Goal: Submit feedback/report problem

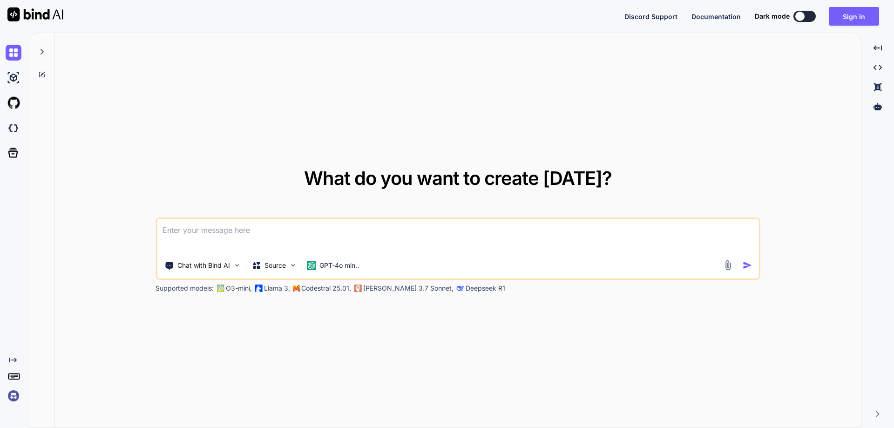
click at [474, 249] on textarea at bounding box center [458, 236] width 602 height 34
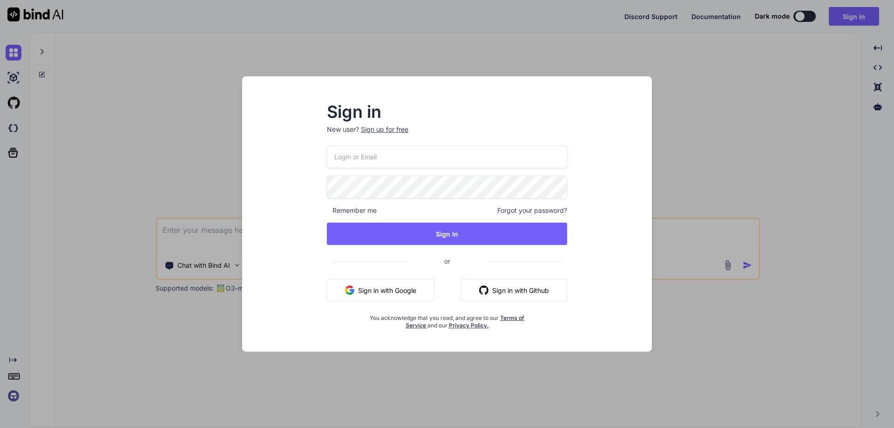
click at [378, 158] on input "email" at bounding box center [447, 156] width 240 height 23
paste input "[EMAIL_ADDRESS][DOMAIN_NAME]"
type input "[EMAIL_ADDRESS][DOMAIN_NAME]"
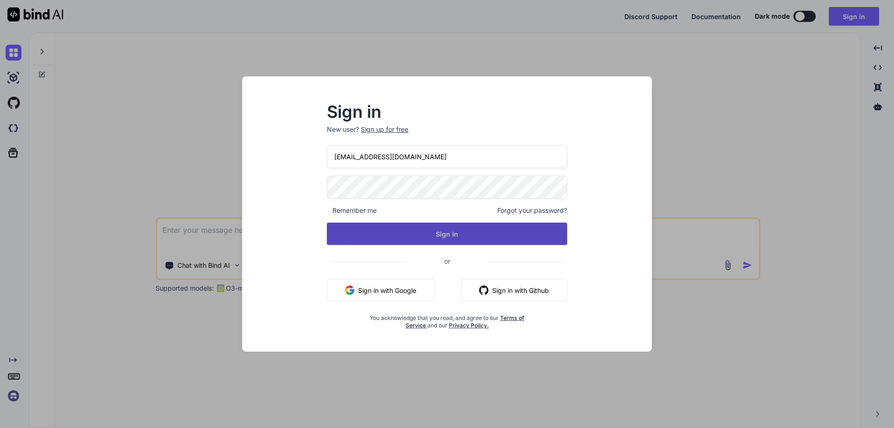
click at [498, 242] on button "Sign In" at bounding box center [447, 234] width 240 height 22
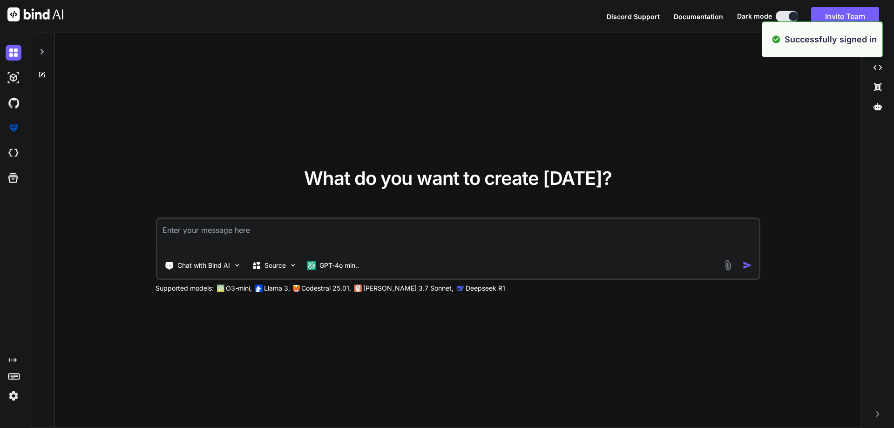
type textarea "x"
click at [495, 231] on textarea at bounding box center [458, 236] width 602 height 34
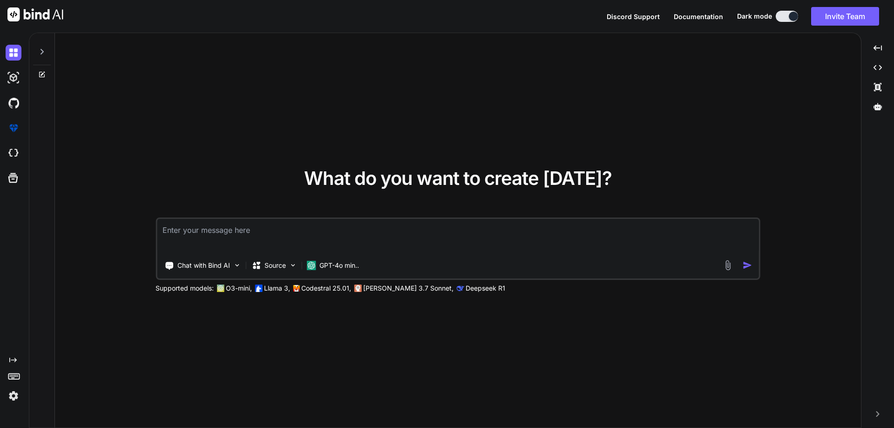
type textarea "c"
type textarea "x"
type textarea "co"
type textarea "x"
type textarea "coc"
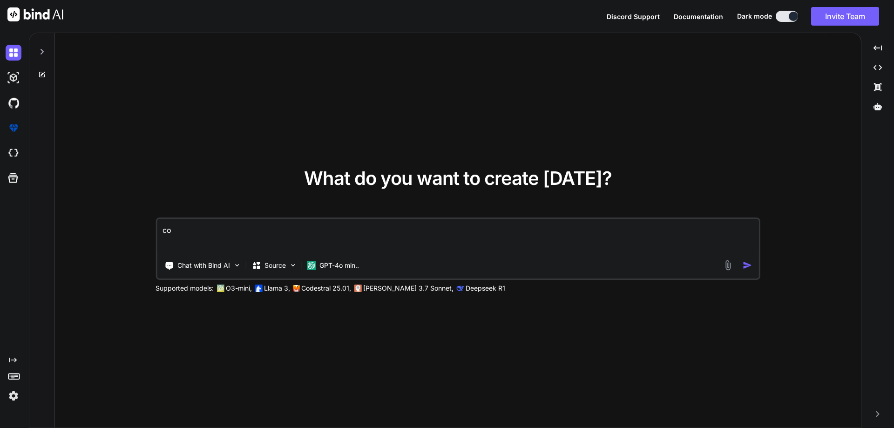
type textarea "x"
type textarea "cock"
type textarea "x"
type textarea "cockr"
type textarea "x"
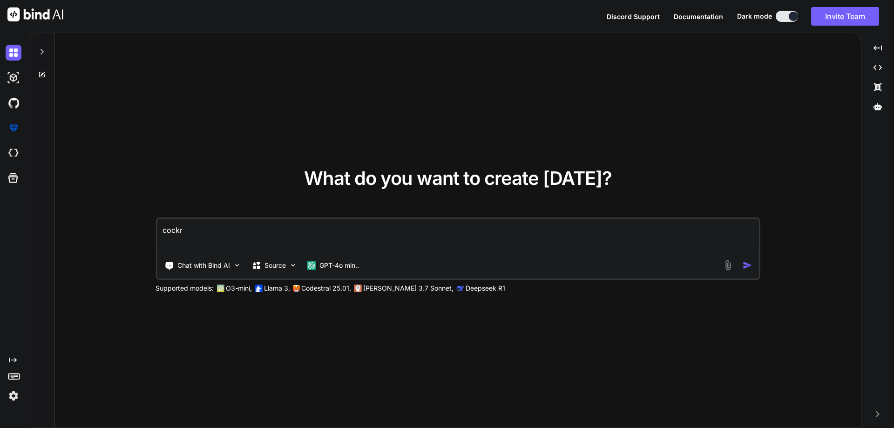
type textarea "cockro"
type textarea "x"
type textarea "cockroa"
type textarea "x"
type textarea "cockroac"
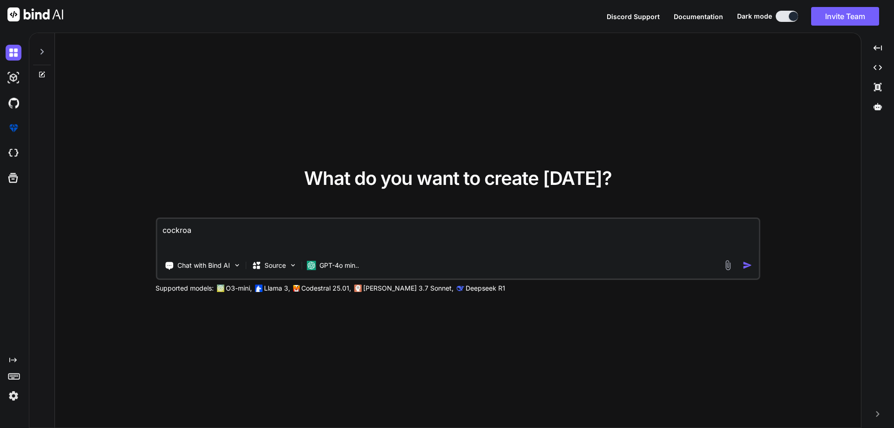
type textarea "x"
type textarea "cockroach"
type textarea "x"
type textarea "cockroach"
type textarea "x"
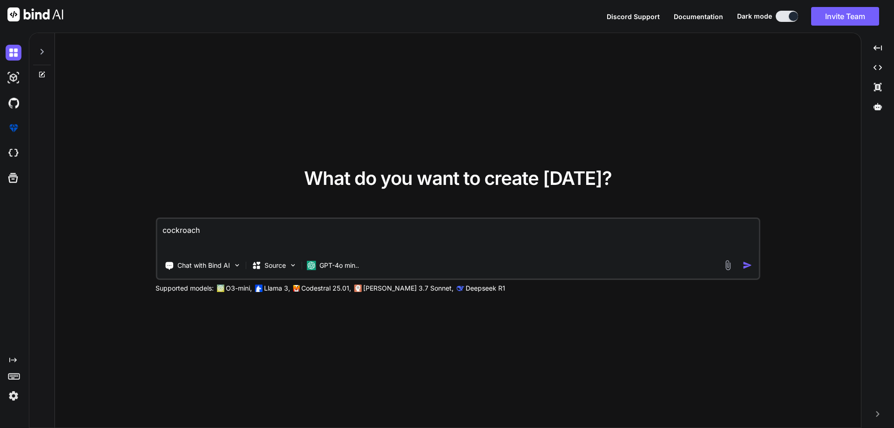
type textarea "cockroach m"
type textarea "x"
type textarea "cockroach mo"
type textarea "x"
type textarea "cockroach mov"
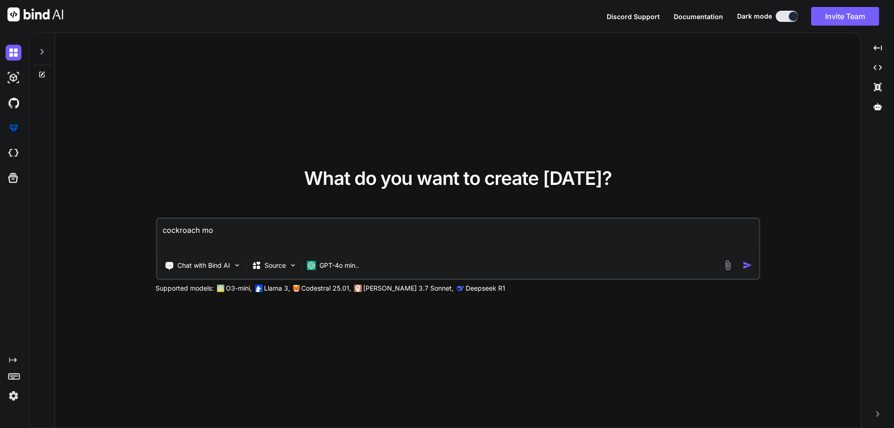
type textarea "x"
type textarea "cockroach movi"
type textarea "x"
type textarea "cockroach movie"
type textarea "x"
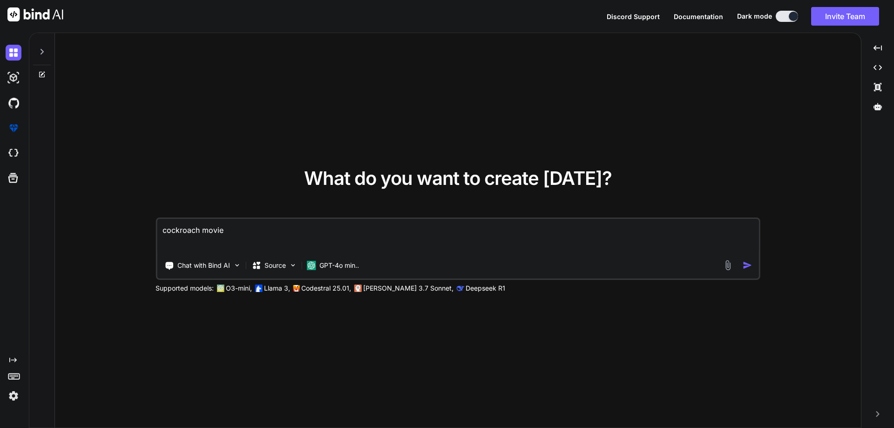
type textarea "cockroach movies"
type textarea "x"
type textarea "cockroach movie"
type textarea "x"
type textarea "cockroach movi"
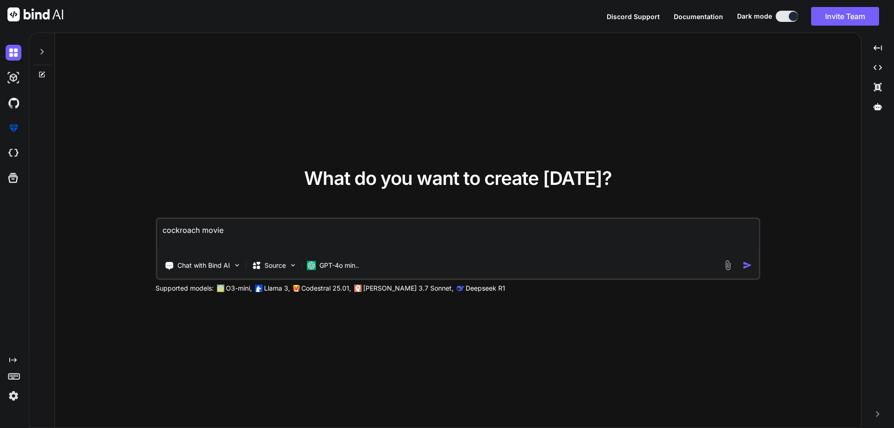
type textarea "x"
type textarea "cockroach mov"
type textarea "x"
type textarea "cockroach move"
type textarea "x"
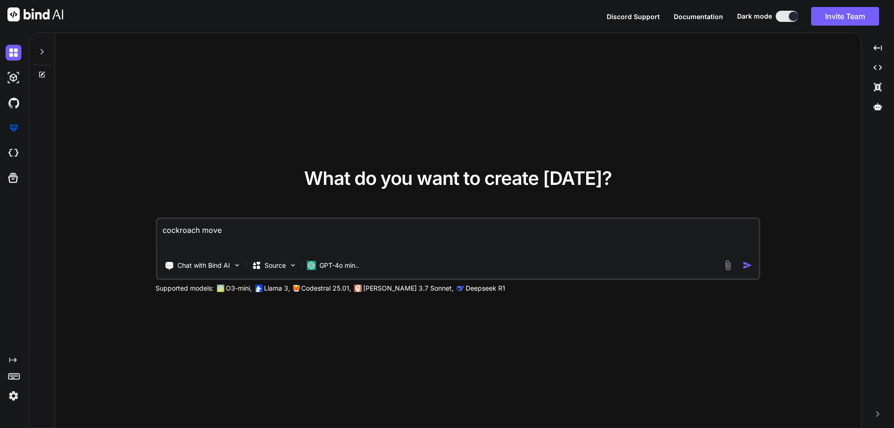
type textarea "cockroach movei"
type textarea "x"
type textarea "cockroach movein"
type textarea "x"
type textarea "cockroach moveing"
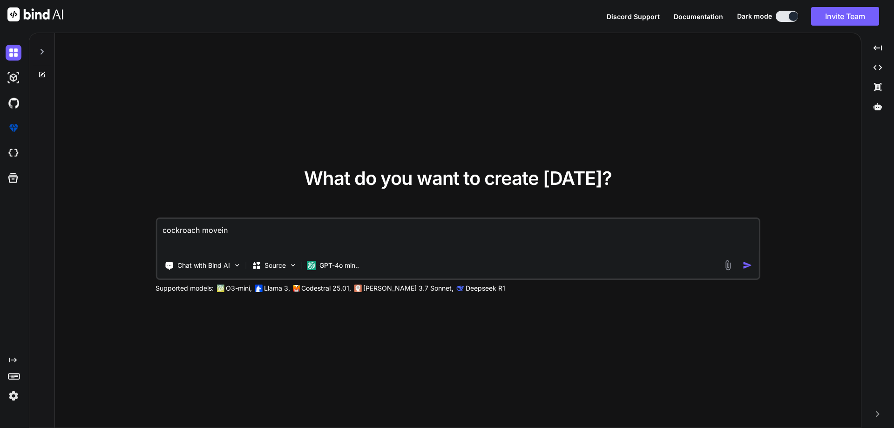
type textarea "x"
type textarea "cockroach moveing"
type textarea "x"
type textarea "cockroach moveing"
type textarea "x"
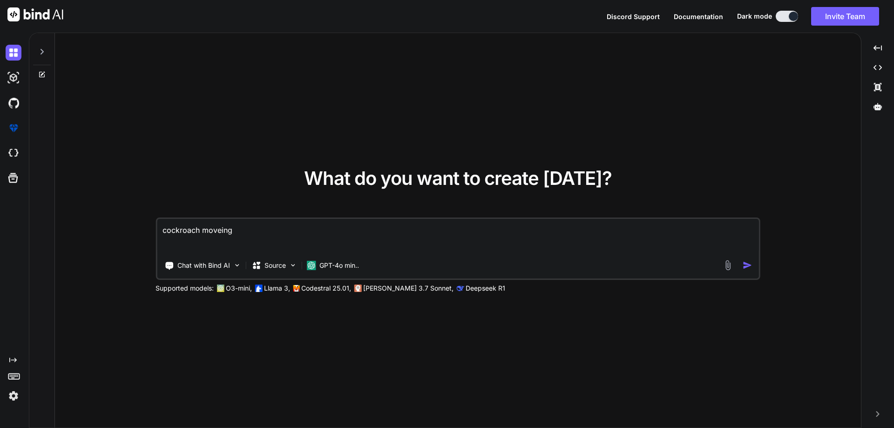
type textarea "cockroach movein"
type textarea "x"
type textarea "cockroach movei"
type textarea "x"
type textarea "cockroach move"
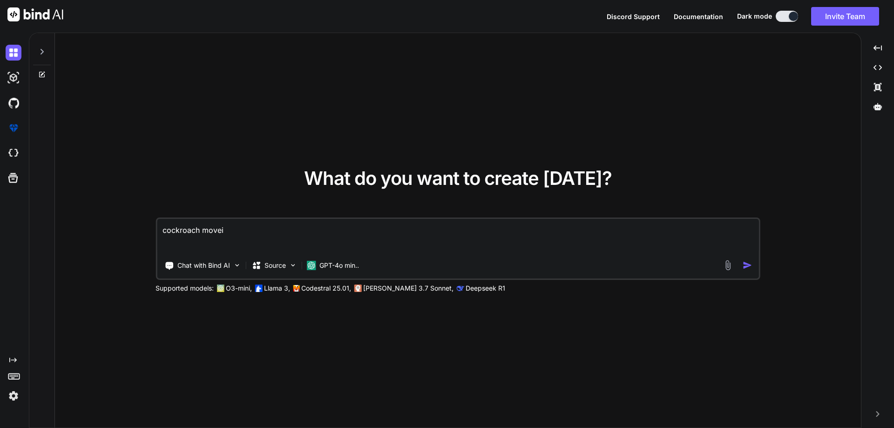
type textarea "x"
type textarea "cockroach mov"
type textarea "x"
type textarea "cockroach movi"
type textarea "x"
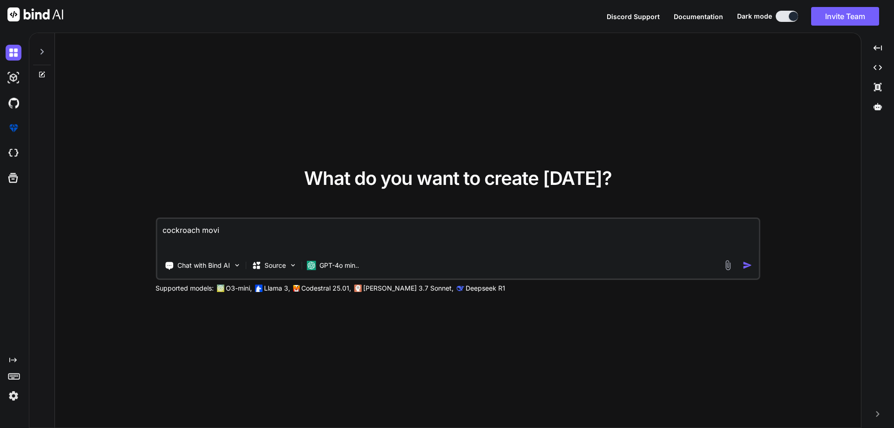
type textarea "cockroach movin"
type textarea "x"
type textarea "cockroach moving"
type textarea "x"
type textarea "cockroach moving"
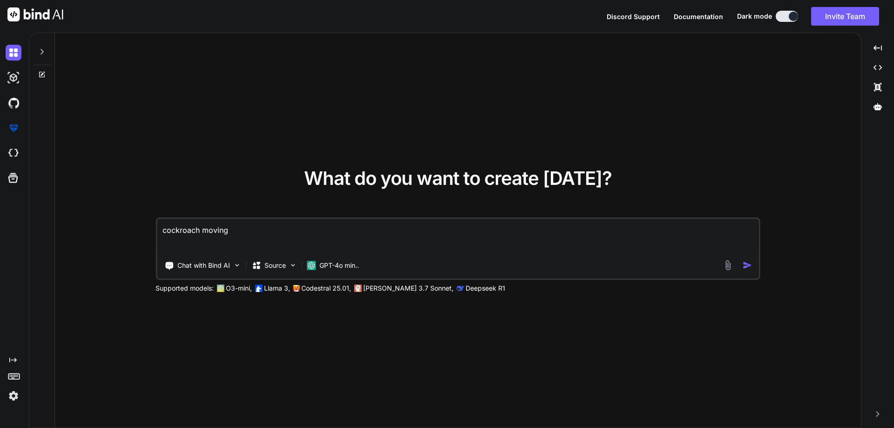
type textarea "x"
type textarea "cockroach moving o"
type textarea "x"
type textarea "cockroach moving ou"
type textarea "x"
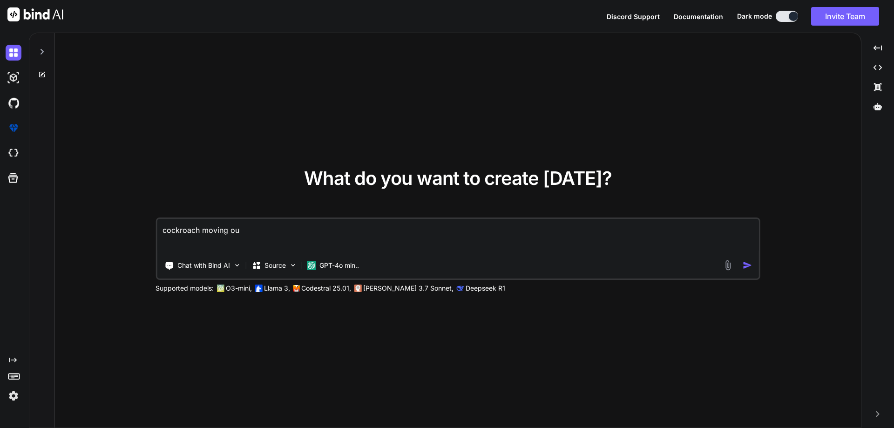
type textarea "cockroach moving our"
type textarea "x"
type textarea "cockroach moving our"
type textarea "x"
type textarea "cockroach moving our s"
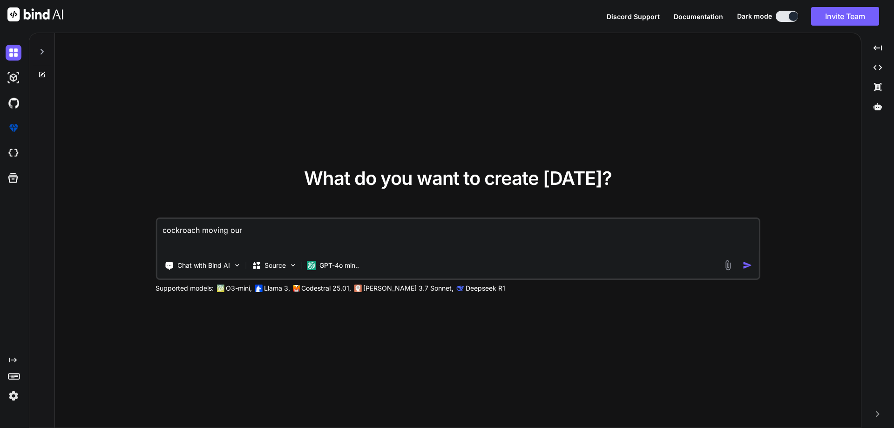
type textarea "x"
type textarea "cockroach moving our se"
type textarea "x"
type textarea "cockroach moving our sea"
type textarea "x"
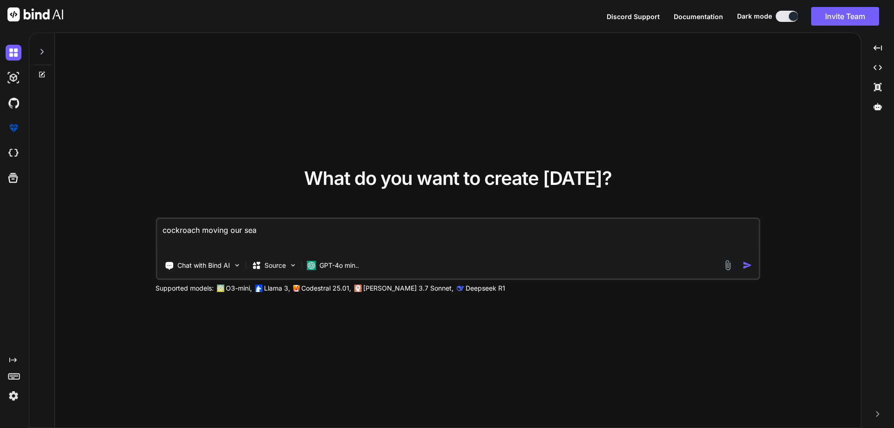
type textarea "cockroach moving our seat"
type textarea "x"
type textarea "cockroach moving our seat"
type textarea "x"
type textarea "cockroach moving our seat p"
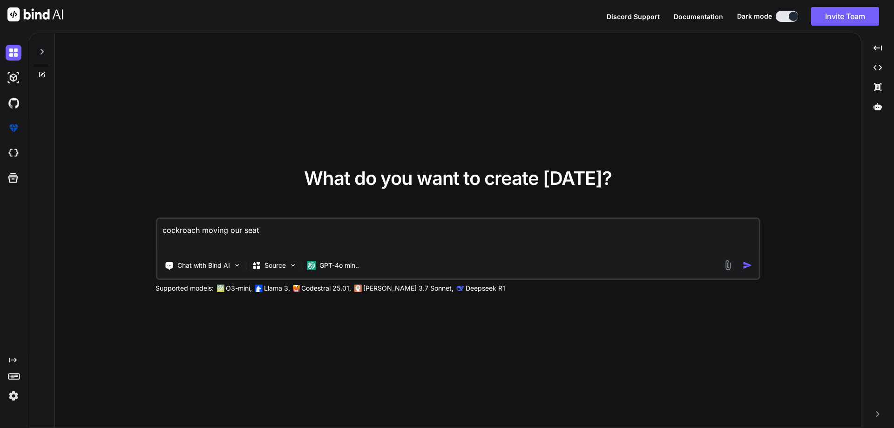
type textarea "x"
type textarea "cockroach moving our seat pl"
type textarea "x"
type textarea "cockroach moving our seat ple"
type textarea "x"
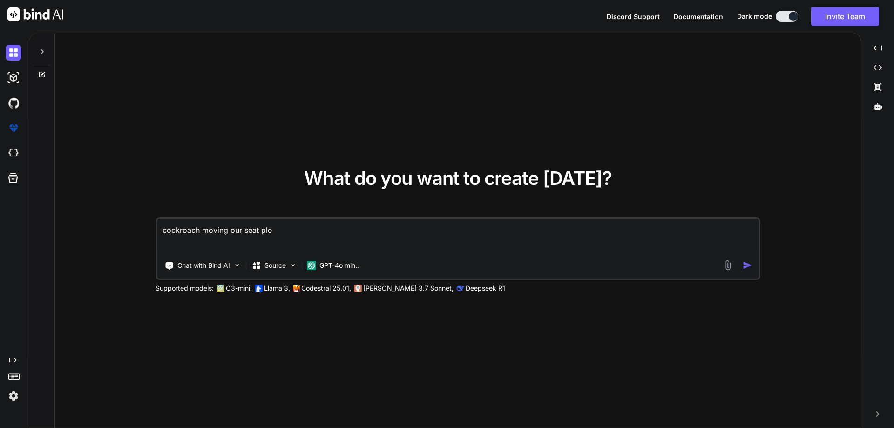
type textarea "cockroach moving our seat plea"
type textarea "x"
type textarea "cockroach moving our seat pleas"
type textarea "x"
type textarea "cockroach moving our seat please"
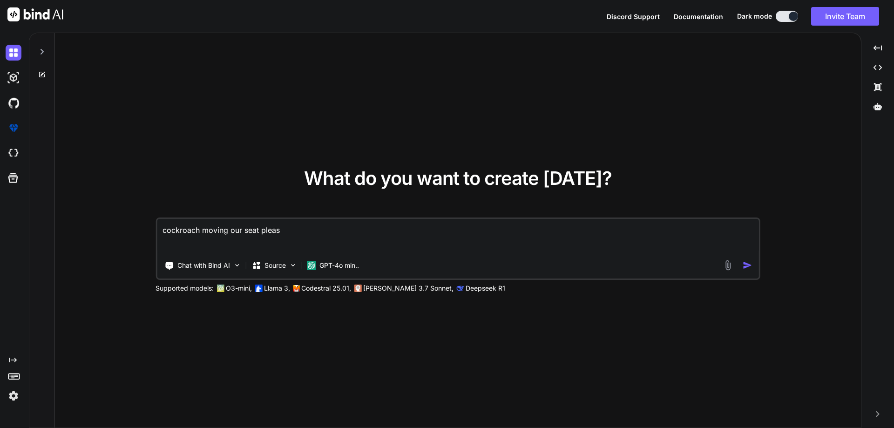
type textarea "x"
type textarea "cockroach moving our seat please"
type textarea "x"
type textarea "cockroach moving our seat please c"
type textarea "x"
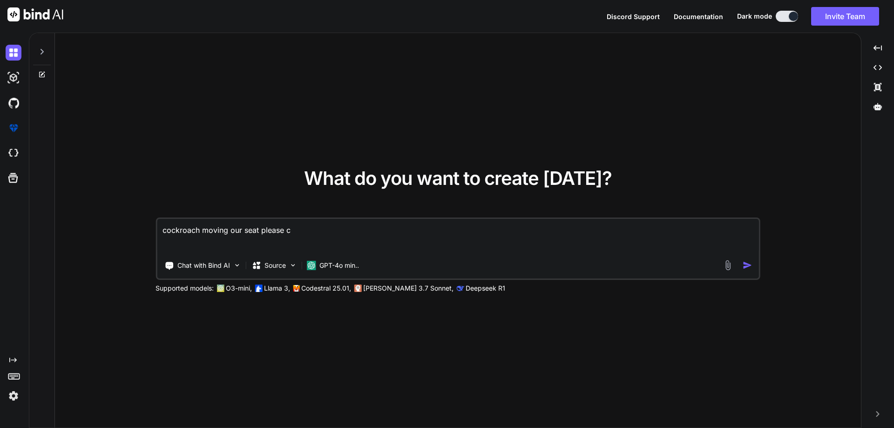
type textarea "cockroach moving our seat please cl"
type textarea "x"
type textarea "cockroach moving our seat please clw"
type textarea "x"
type textarea "cockroach moving our seat please cl"
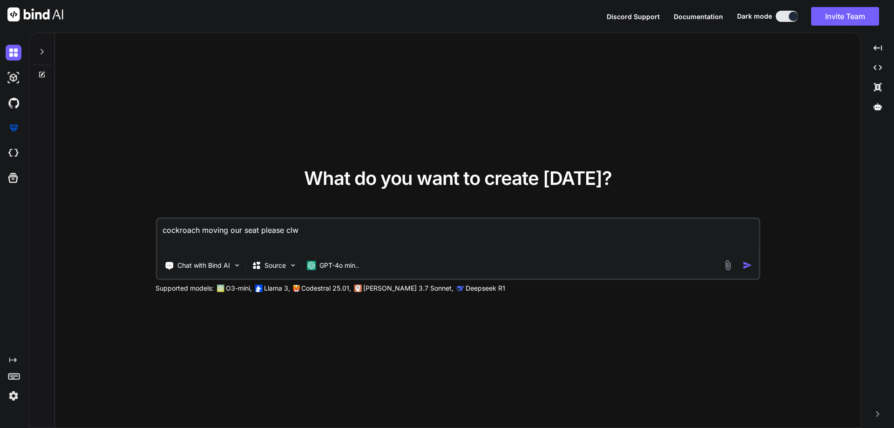
type textarea "x"
type textarea "cockroach moving our seat please cle"
type textarea "x"
type textarea "cockroach moving our seat please clea"
type textarea "x"
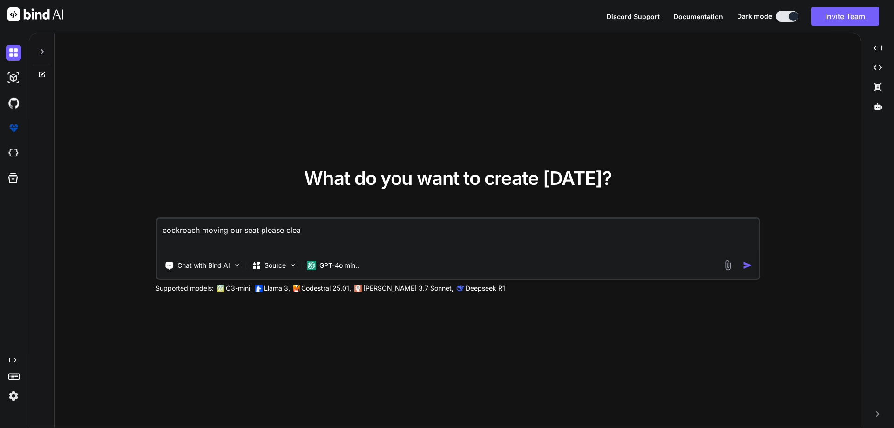
type textarea "cockroach moving our seat please clean"
type textarea "x"
type textarea "cockroach moving our seat please clean"
type textarea "x"
type textarea "cockroach moving our seat please clean a"
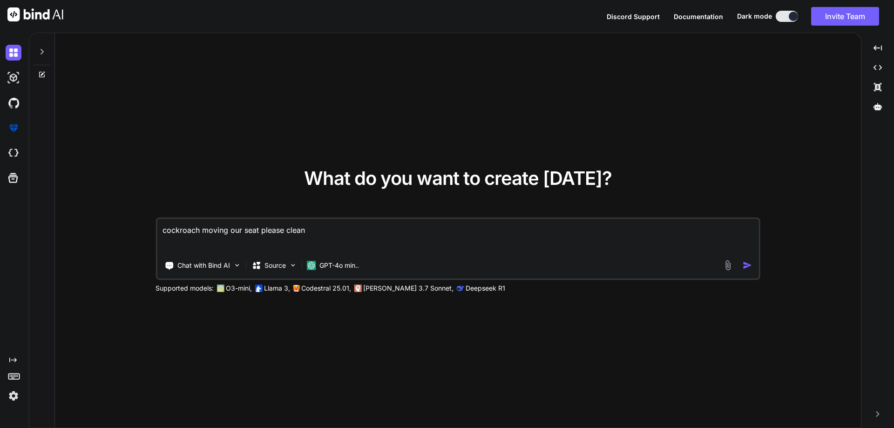
type textarea "x"
type textarea "cockroach moving our seat please clean an"
type textarea "x"
type textarea "cockroach moving our seat please clean and"
type textarea "x"
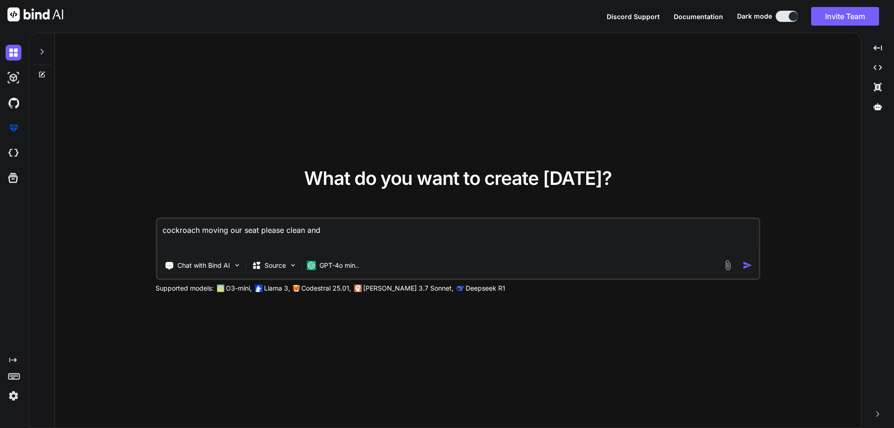
type textarea "cockroach moving our seat please clean and"
type textarea "x"
type textarea "cockroach moving our seat please clean and s"
type textarea "x"
type textarea "cockroach moving our seat please clean and sp"
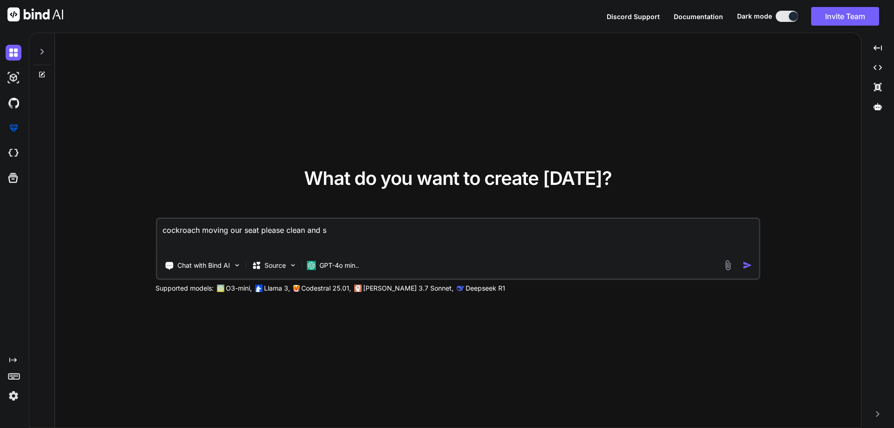
type textarea "x"
type textarea "cockroach moving our seat please clean and spa"
type textarea "x"
type textarea "cockroach moving our seat please clean and spar"
type textarea "x"
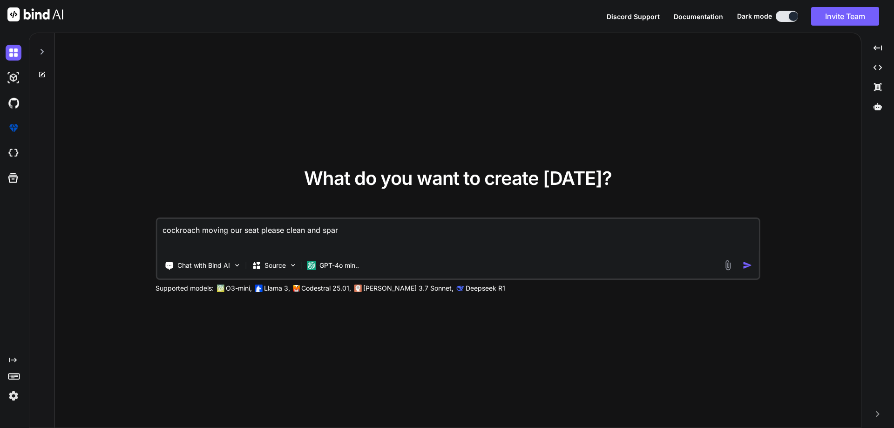
type textarea "cockroach moving our seat please clean and spary"
type textarea "x"
type textarea "cockroach moving our seat please clean and spary"
type textarea "x"
type textarea "cockroach moving our seat please clean and spary t"
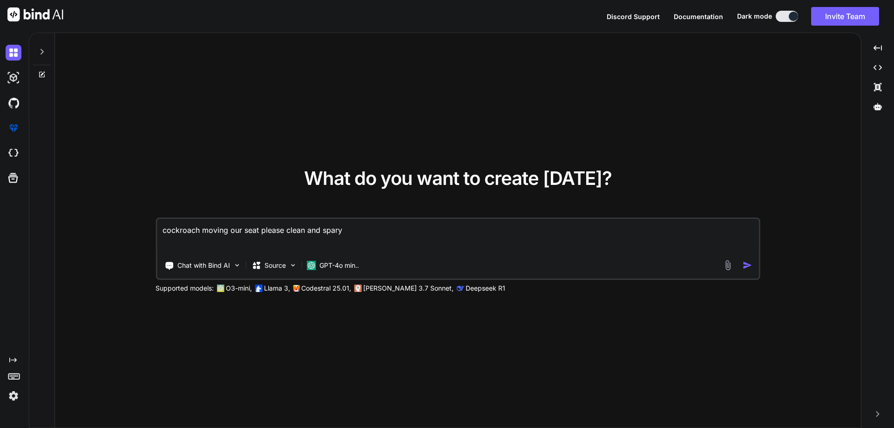
type textarea "x"
type textarea "cockroach moving our seat please clean and spary to"
type textarea "x"
type textarea "cockroach moving our seat please clean and spary to"
type textarea "x"
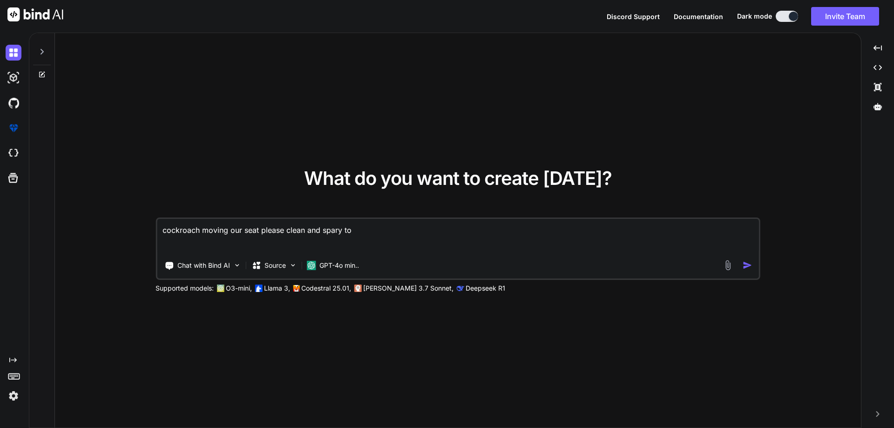
type textarea "cockroach moving our seat please clean and spary to m"
type textarea "x"
type textarea "cockroach moving our seat please clean and spary to [GEOGRAPHIC_DATA]"
type textarea "x"
type textarea "cockroach moving our seat please clean and spary to mai"
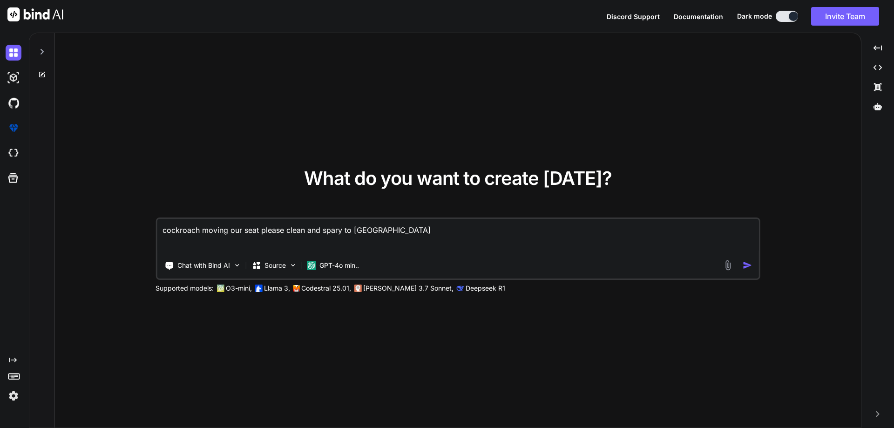
type textarea "x"
type textarea "cockroach moving our seat please clean and spary to mail"
type textarea "x"
type textarea "cockroach moving our seat please clean and spary to mail"
type textarea "x"
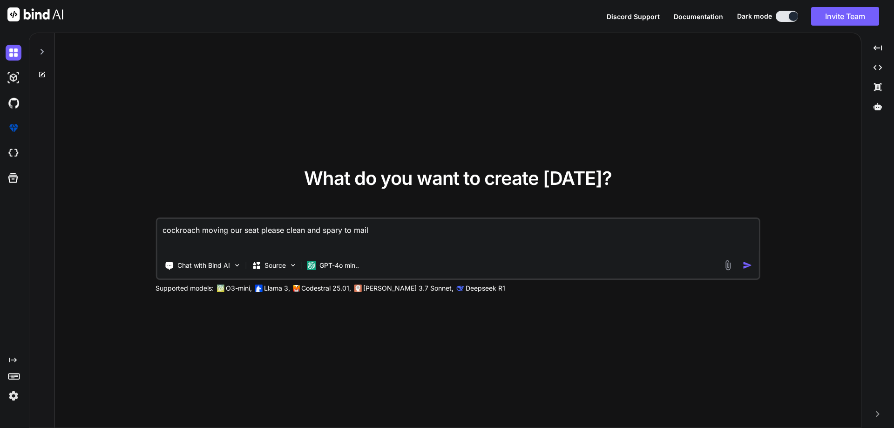
type textarea "cockroach moving our seat please clean and spary to mail h"
type textarea "x"
type textarea "cockroach moving our seat please clean and spary to mail hr"
type textarea "x"
type textarea "cockroach moving our seat please clean and spary to mail h"
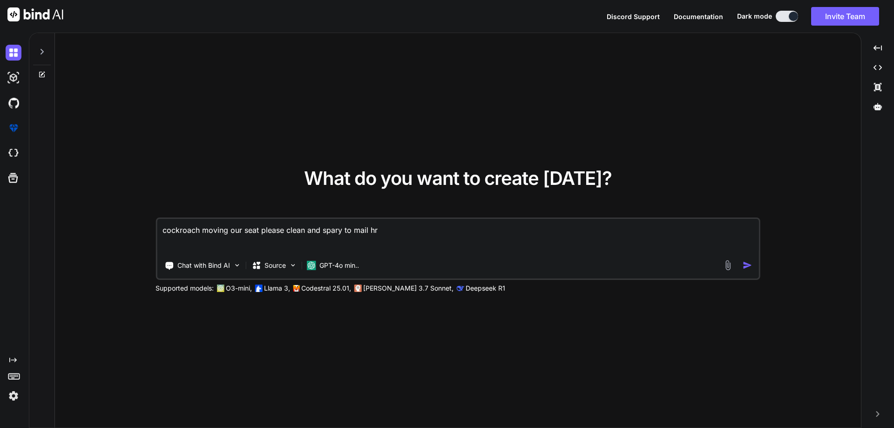
type textarea "x"
type textarea "cockroach moving our seat please clean and spary to mail"
type textarea "x"
type textarea "cockroach moving our seat please clean and spary to mail"
type textarea "x"
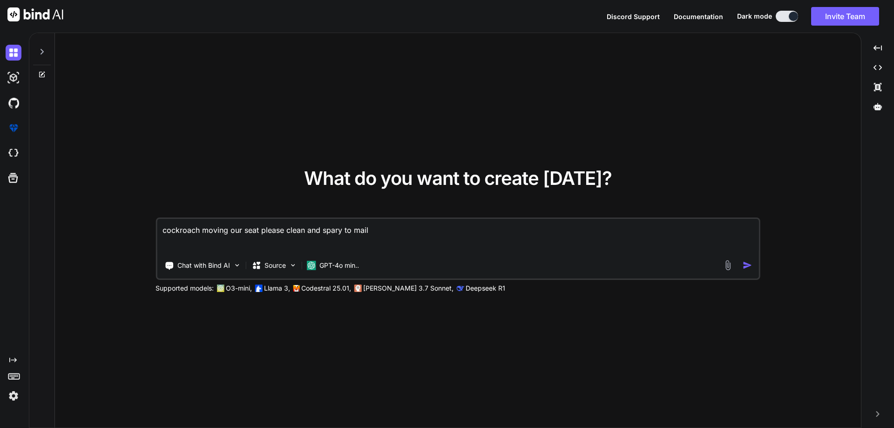
type textarea "cockroach moving our seat please clean and spary to mai"
type textarea "x"
type textarea "cockroach moving our seat please clean and spary to [GEOGRAPHIC_DATA]"
type textarea "x"
type textarea "cockroach moving our seat please clean and spary to m"
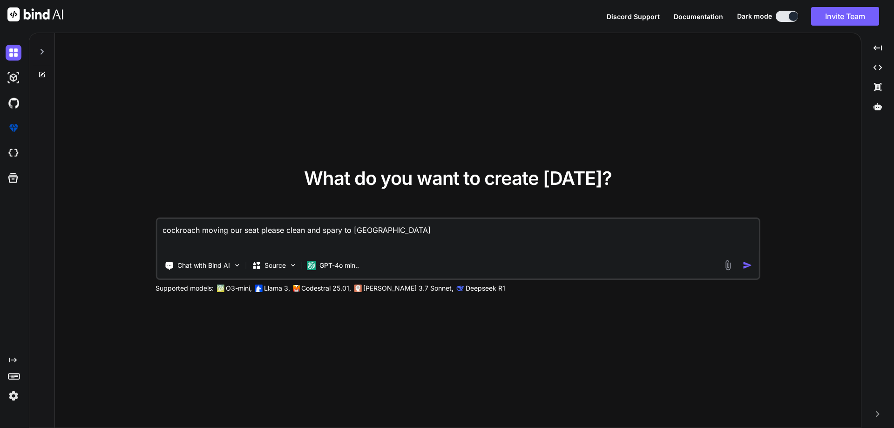
type textarea "x"
type textarea "cockroach moving our seat please clean and spary to"
type textarea "x"
type textarea "cockroach moving our seat please clean and spary to"
type textarea "x"
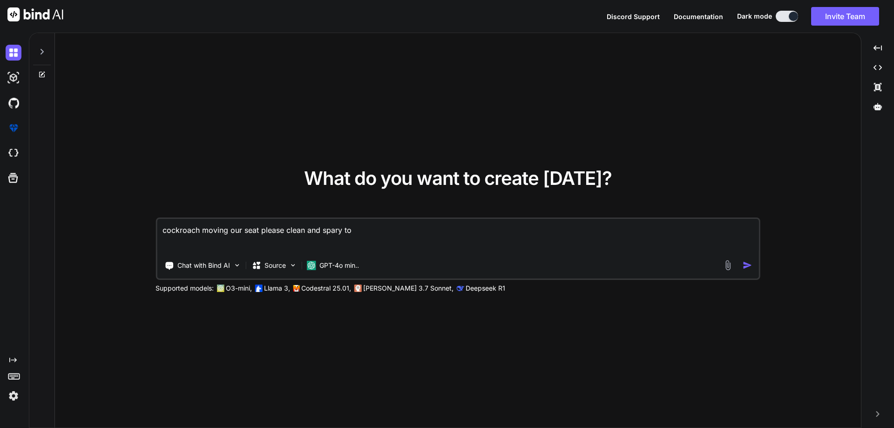
type textarea "cockroach moving our seat please clean and spary to"
type textarea "x"
type textarea "cockroach moving our seat please clean and spary to r"
type textarea "x"
type textarea "cockroach moving our seat please clean and spary to ra"
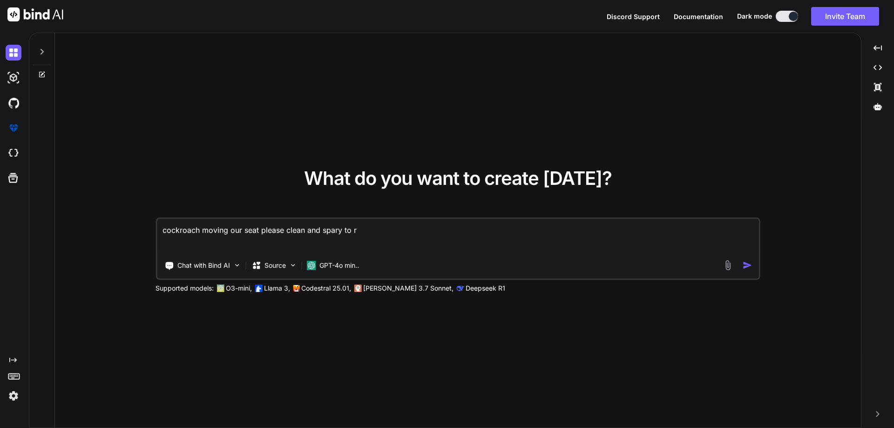
type textarea "x"
type textarea "cockroach moving our seat please clean and spary to ras"
type textarea "x"
type textarea "cockroach moving our seat please clean and spary to ra"
type textarea "x"
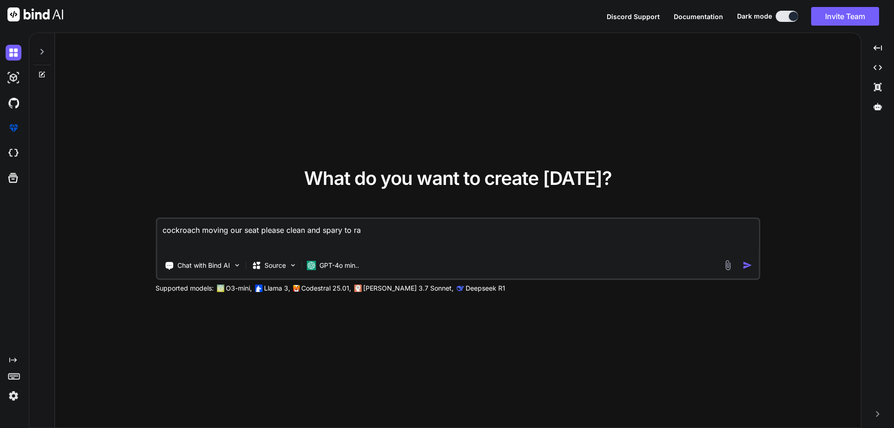
type textarea "cockroach moving our seat please clean and spary to ras"
type textarea "x"
type textarea "cockroach moving our seat please clean and spary to rasi"
type textarea "x"
type textarea "cockroach moving our seat please clean and spary to rasie"
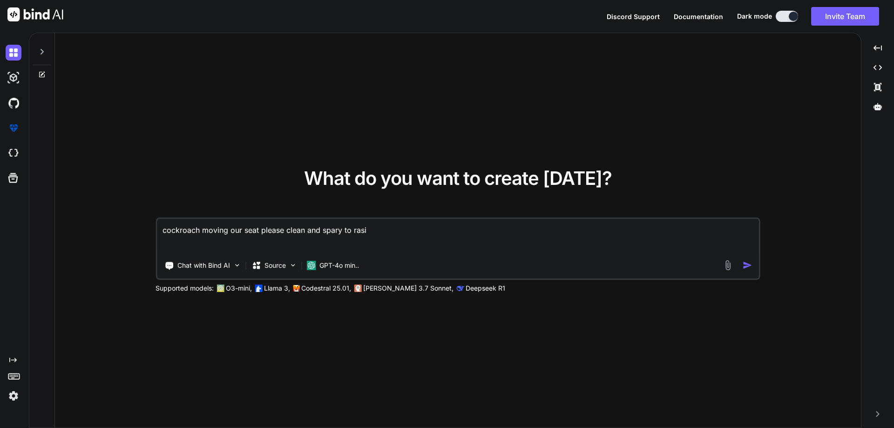
type textarea "x"
type textarea "cockroach moving our seat please clean and spary to rasie"
type textarea "x"
type textarea "cockroach moving our seat please clean and spary to rasie t"
type textarea "x"
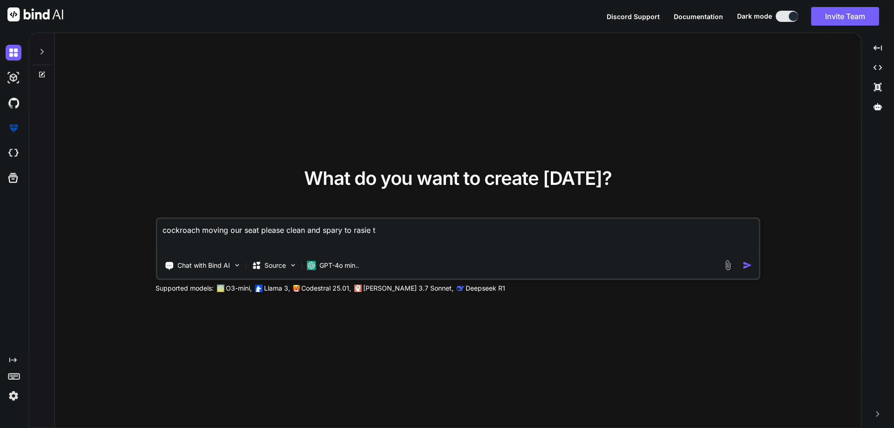
type textarea "cockroach moving our seat please clean and spary to rasie ti"
type textarea "x"
type textarea "cockroach moving our seat please clean and spary to rasie tic"
type textarea "x"
type textarea "cockroach moving our seat please clean and spary to rasie tick"
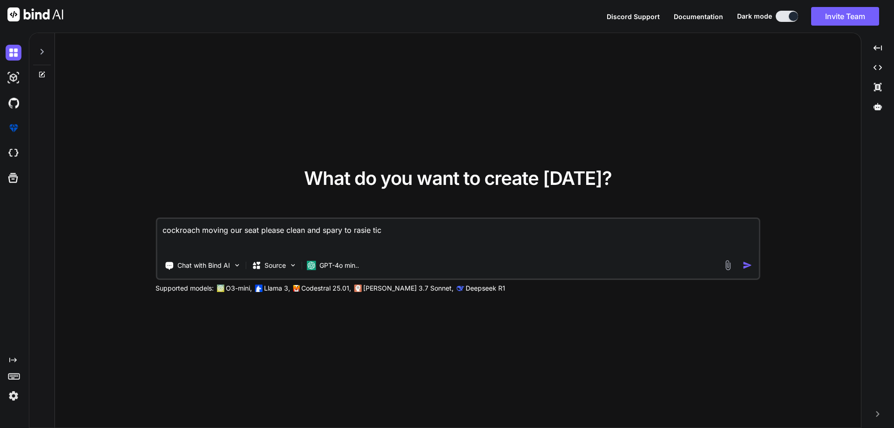
type textarea "x"
type textarea "cockroach moving our seat please clean and spary to rasie ticke"
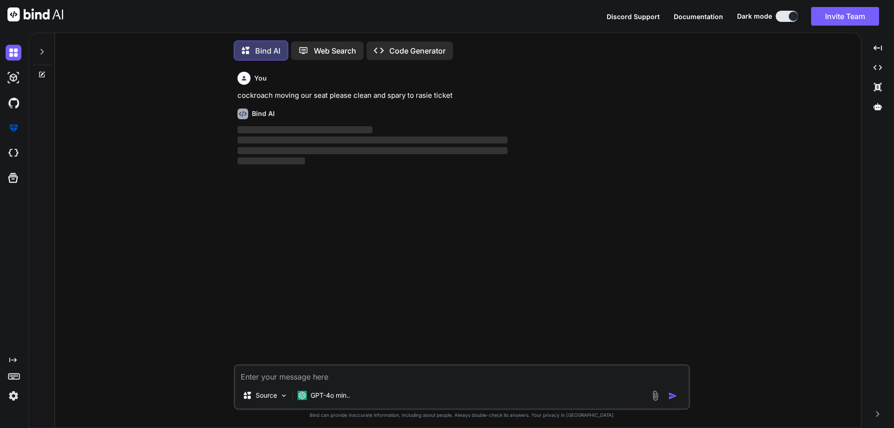
scroll to position [5, 0]
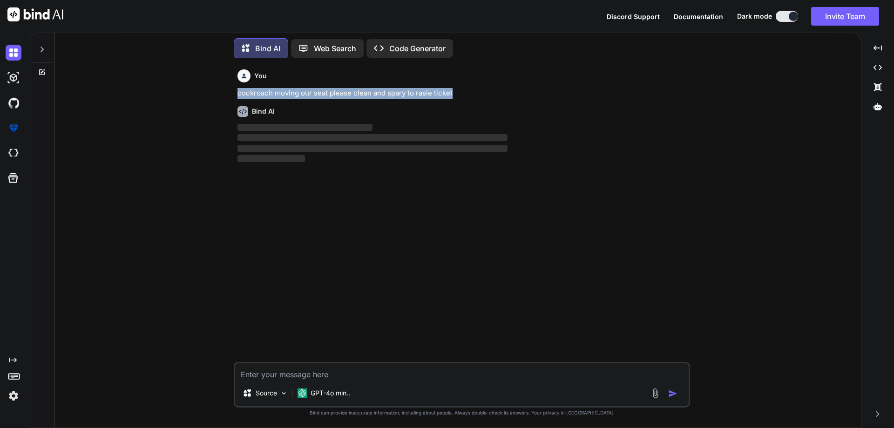
drag, startPoint x: 478, startPoint y: 90, endPoint x: 222, endPoint y: 90, distance: 256.1
click at [222, 90] on div "You cockroach moving our seat please clean and spary to rasie ticket Bind AI ‌ …" at bounding box center [461, 247] width 798 height 362
click at [717, 123] on div "You cockroach moving our seat please clean and spary to rasie ticket Bind AI ‌ …" at bounding box center [461, 247] width 798 height 362
drag, startPoint x: 457, startPoint y: 91, endPoint x: 195, endPoint y: 91, distance: 262.1
click at [195, 91] on div "You cockroach moving our seat please clean and spary to rasie ticket Bind AI ‌ …" at bounding box center [461, 247] width 798 height 362
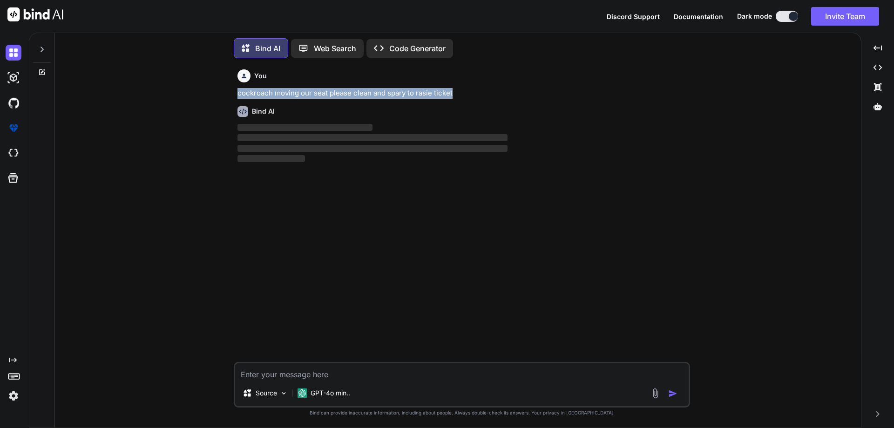
copy p "cockroach moving our seat please clean and spary to rasie ticket"
click at [347, 374] on textarea at bounding box center [461, 371] width 453 height 17
paste textarea "cockroach moving our seat please clean and spary to rasie ticket"
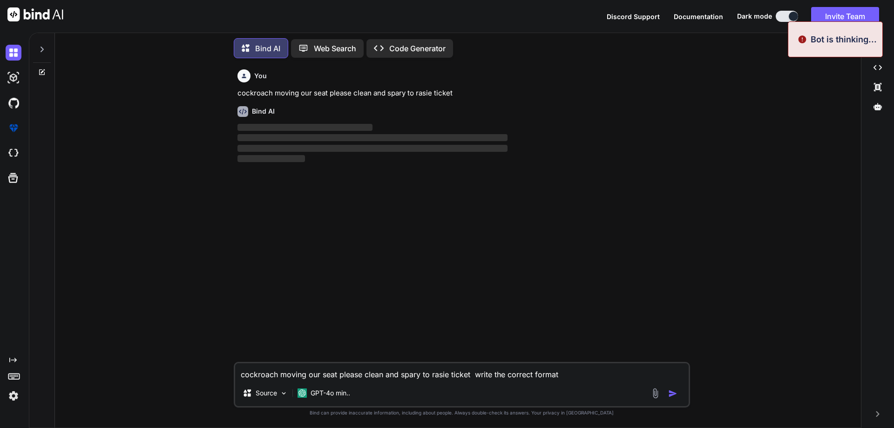
click at [676, 392] on img "button" at bounding box center [672, 393] width 9 height 9
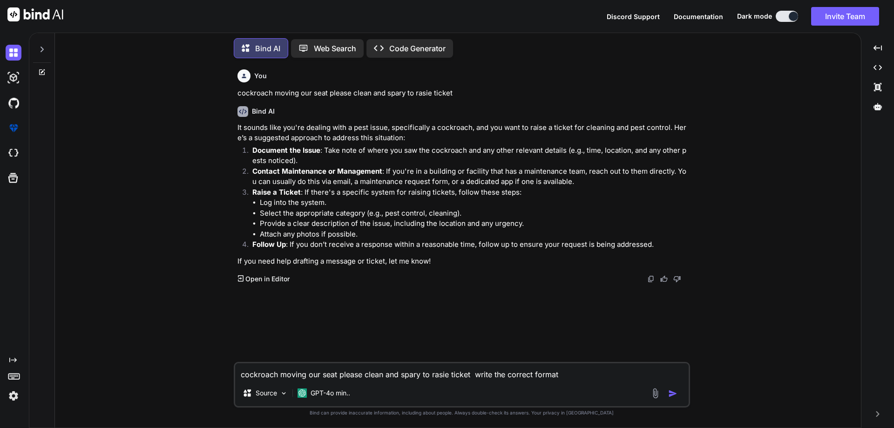
click at [671, 390] on img "button" at bounding box center [672, 393] width 9 height 9
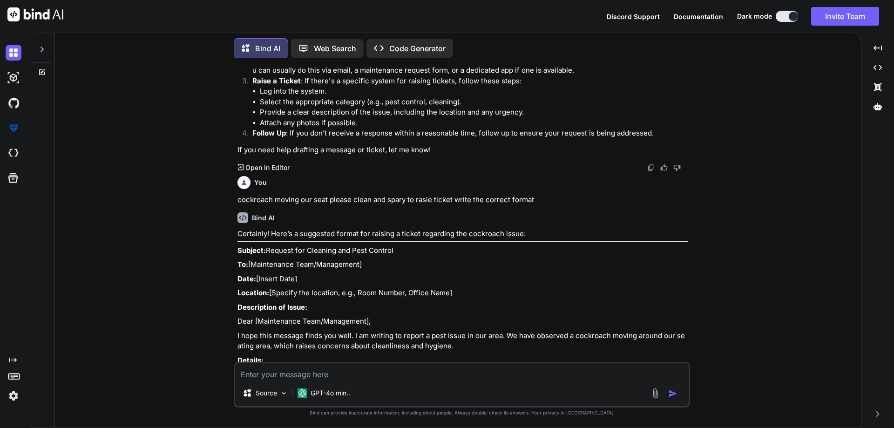
scroll to position [206, 0]
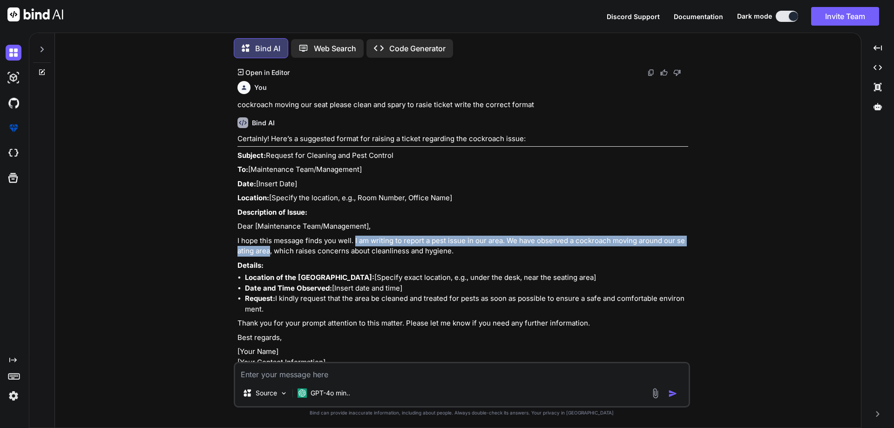
drag, startPoint x: 354, startPoint y: 240, endPoint x: 270, endPoint y: 256, distance: 86.2
click at [270, 256] on p "I hope this message finds you well. I am writing to report a pest issue in our …" at bounding box center [462, 246] width 451 height 21
copy p "I am writing to report a pest issue in our area. We have observed a cockroach m…"
